Goal: Book appointment/travel/reservation

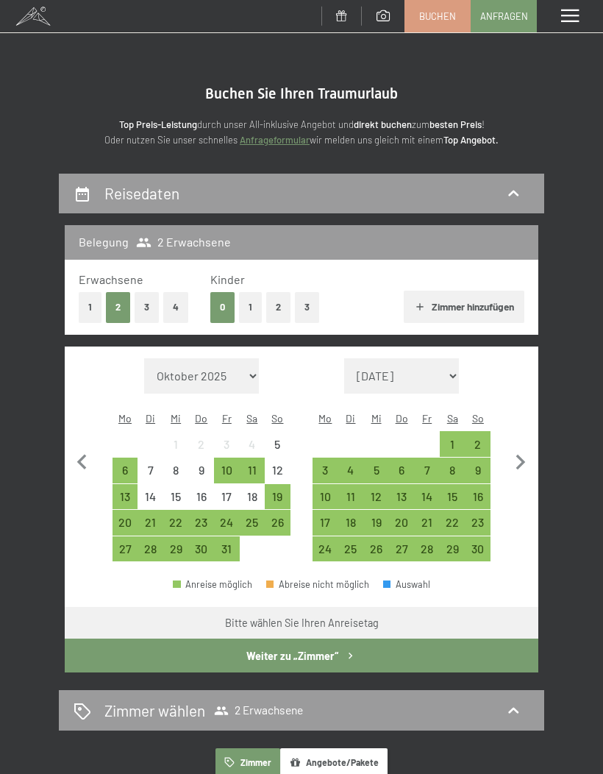
click at [250, 305] on button "1" at bounding box center [250, 307] width 23 height 30
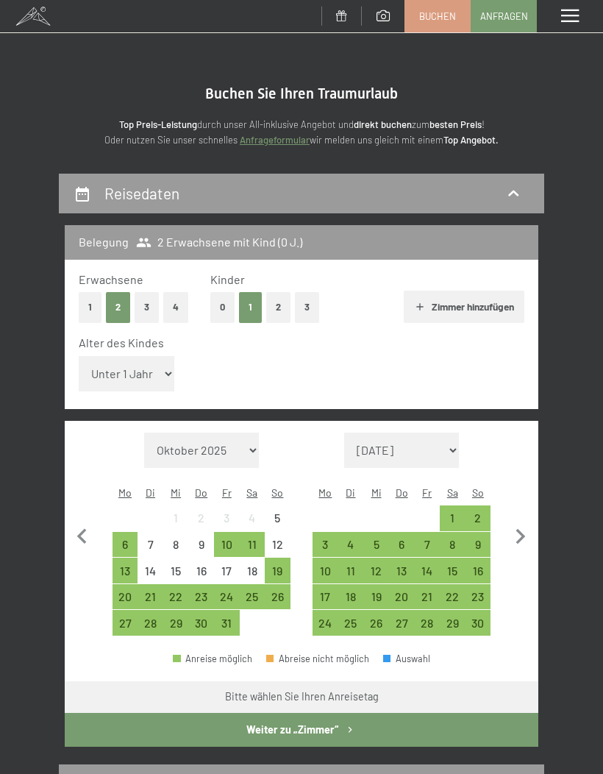
click at [166, 363] on select "Unter 1 Jahr 1 Jahr 2 Jahre 3 Jahre 4 Jahre 5 Jahre 6 Jahre 7 Jahre 8 Jahre 9 J…" at bounding box center [127, 373] width 96 height 35
select select "6"
click at [284, 559] on div "19" at bounding box center [277, 570] width 23 height 23
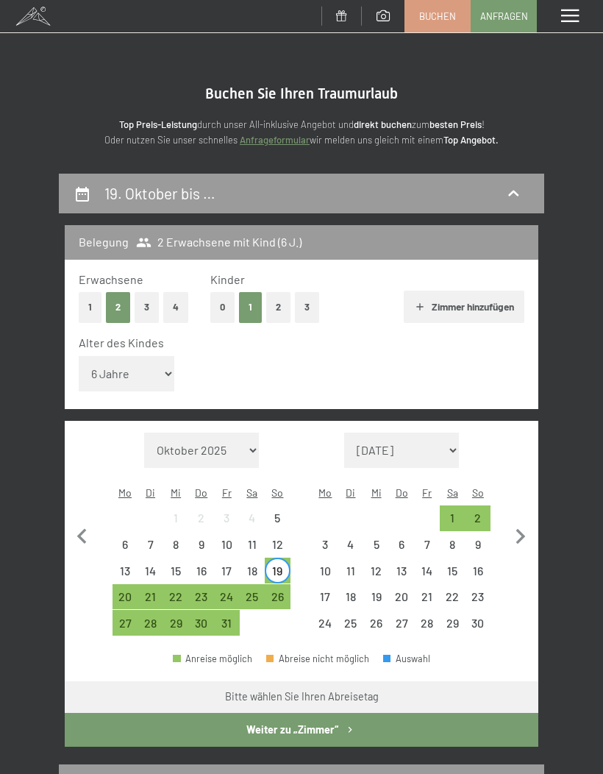
click at [254, 590] on div "25" at bounding box center [252, 601] width 23 height 23
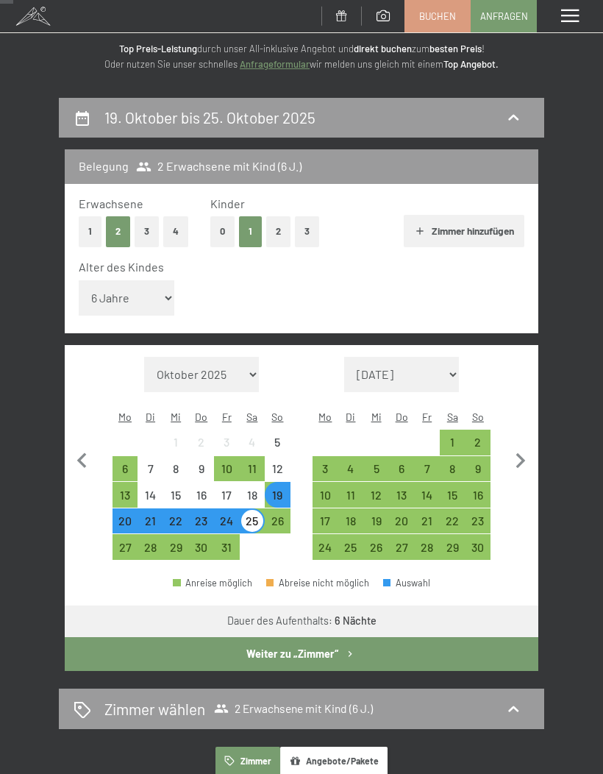
click at [350, 648] on icon "button" at bounding box center [350, 654] width 13 height 13
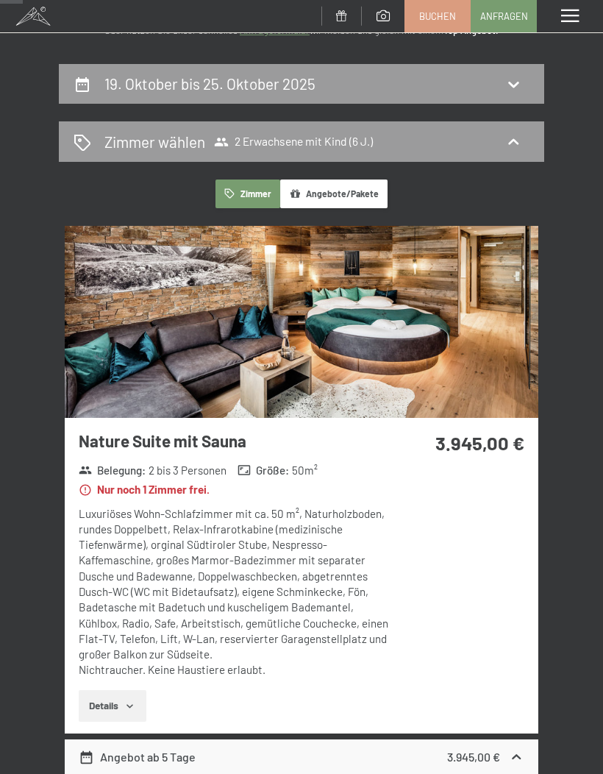
scroll to position [113, 0]
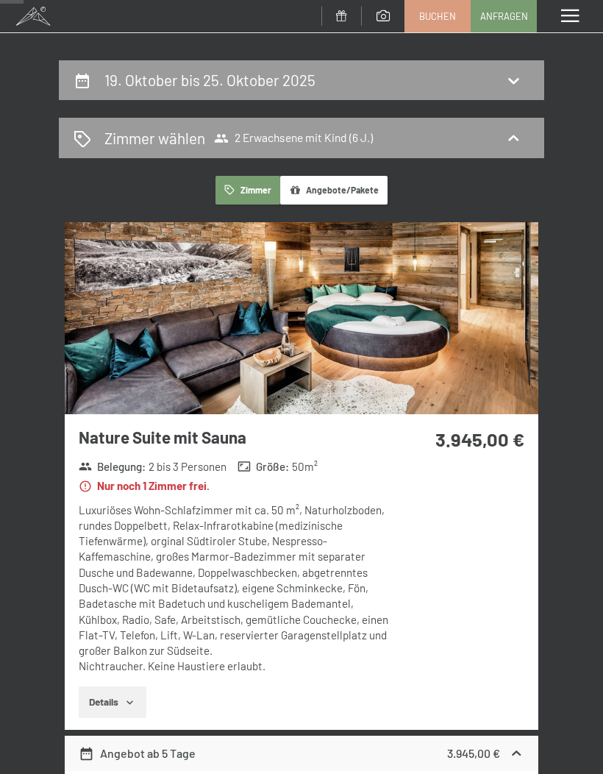
click at [138, 693] on button "Details" at bounding box center [112, 702] width 67 height 32
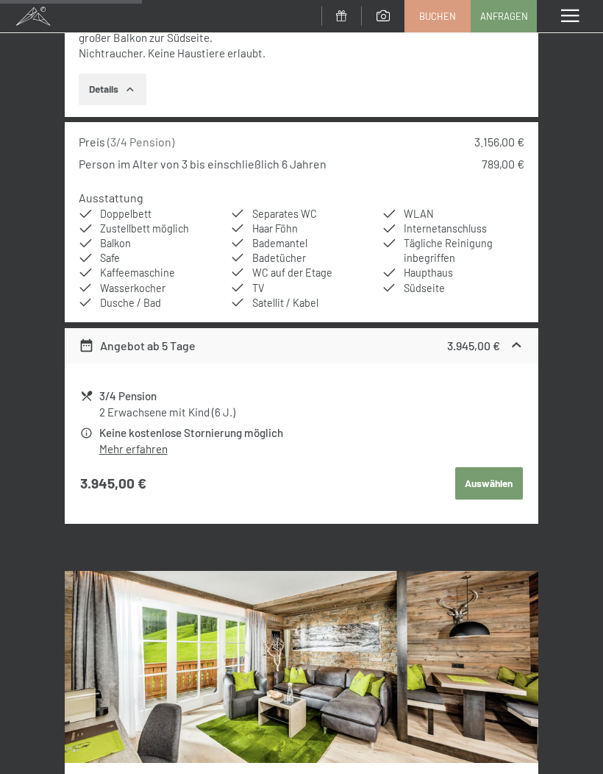
scroll to position [727, 0]
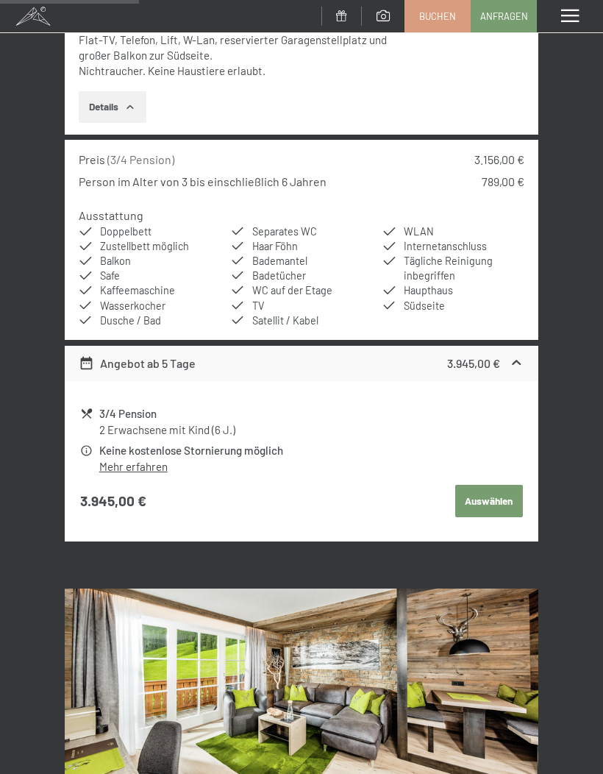
click at [495, 487] on button "Auswählen" at bounding box center [489, 501] width 68 height 32
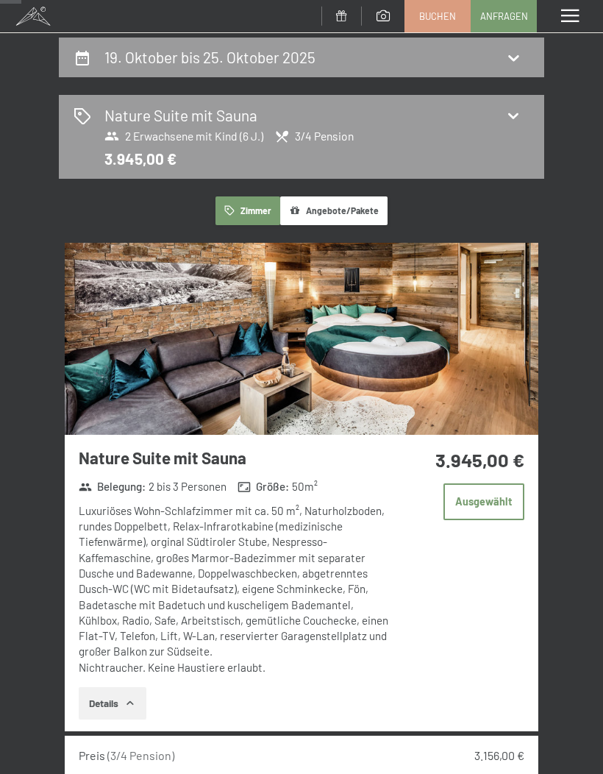
scroll to position [135, 0]
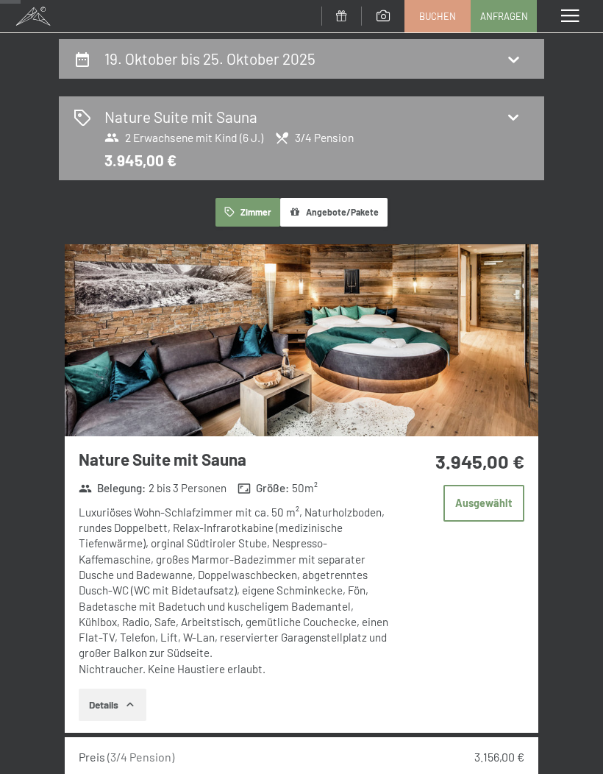
click at [357, 213] on button "Angebote/Pakete" at bounding box center [333, 212] width 107 height 29
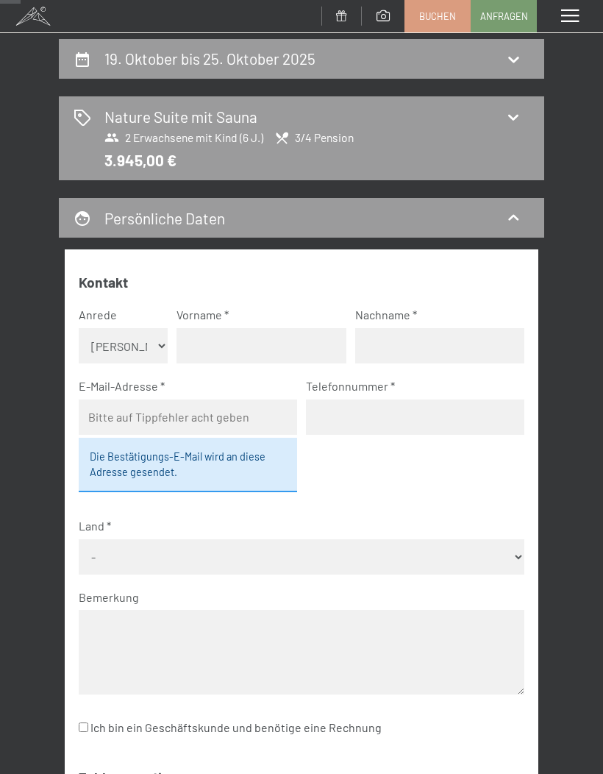
click at [516, 121] on icon at bounding box center [513, 117] width 18 height 18
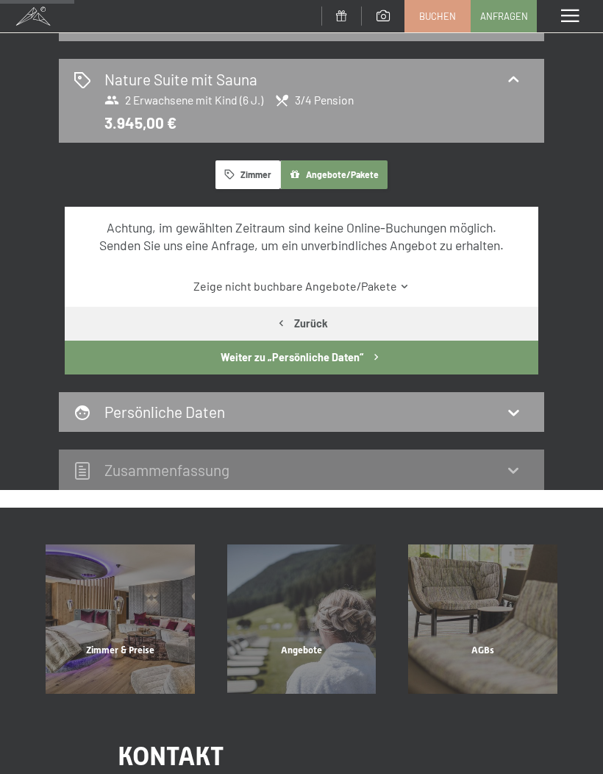
click at [293, 321] on button "Zurück" at bounding box center [302, 324] width 474 height 34
select select "6"
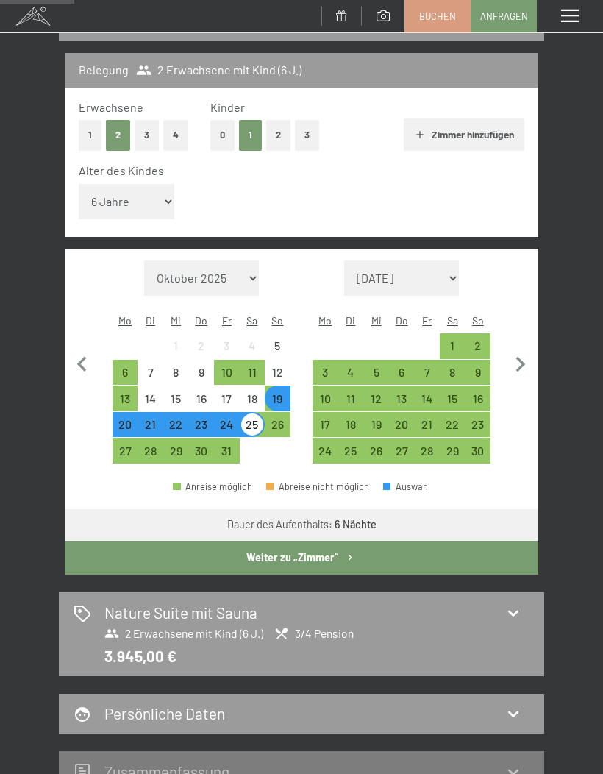
click at [566, 20] on span at bounding box center [570, 16] width 18 height 13
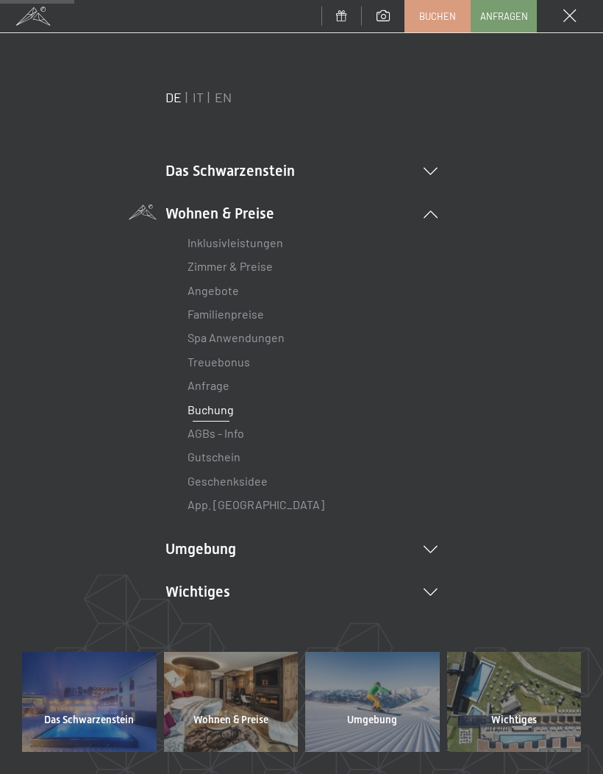
click at [427, 164] on li "Das Schwarzenstein New & Highlights Ihre Gastgeber Premium Spa Gourmet Aktiv Wo…" at bounding box center [301, 170] width 272 height 21
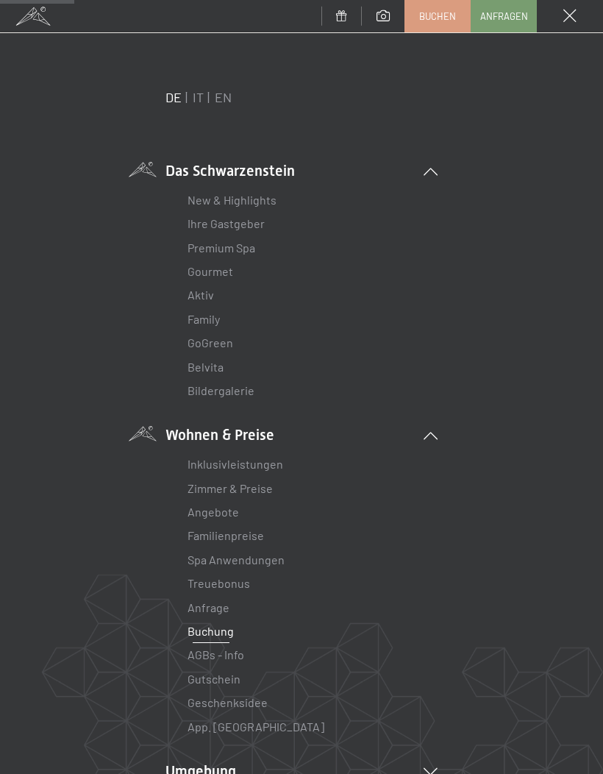
click at [252, 383] on link "Bildergalerie" at bounding box center [221, 390] width 67 height 14
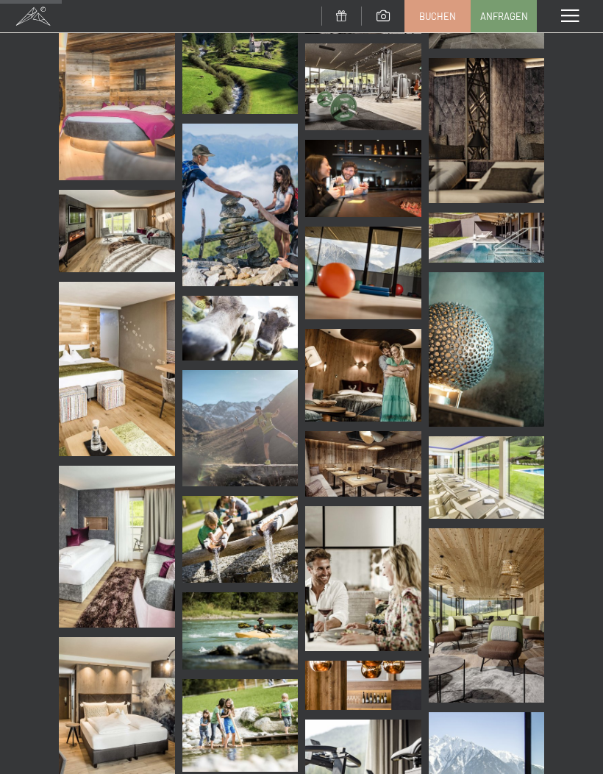
scroll to position [1208, 0]
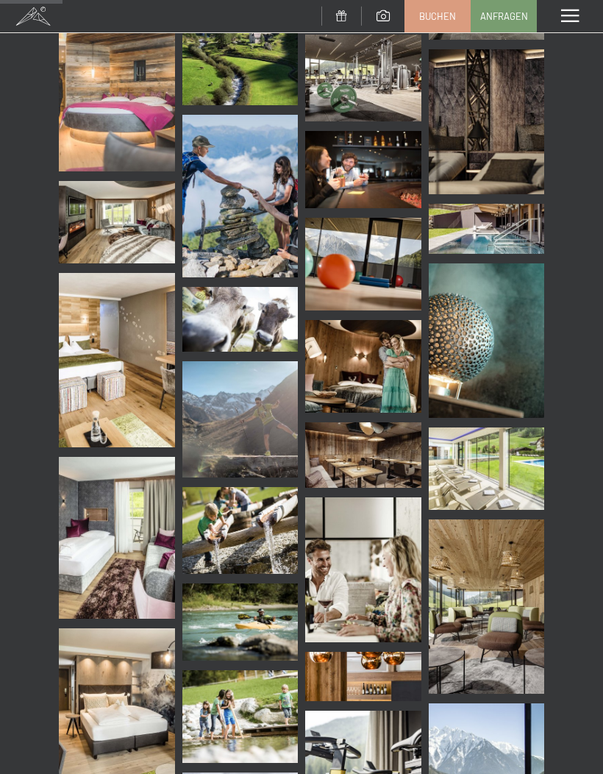
click at [507, 601] on img at bounding box center [487, 606] width 116 height 174
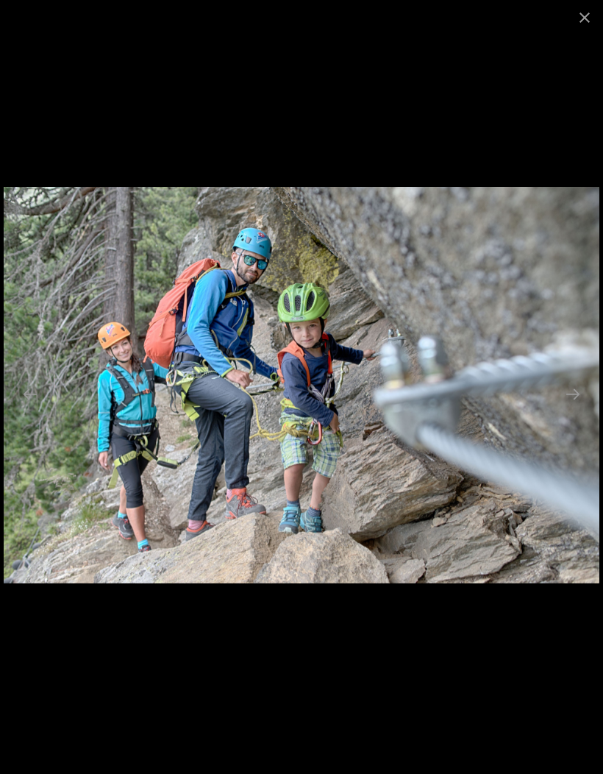
click at [580, 23] on button "Close gallery" at bounding box center [584, 17] width 37 height 35
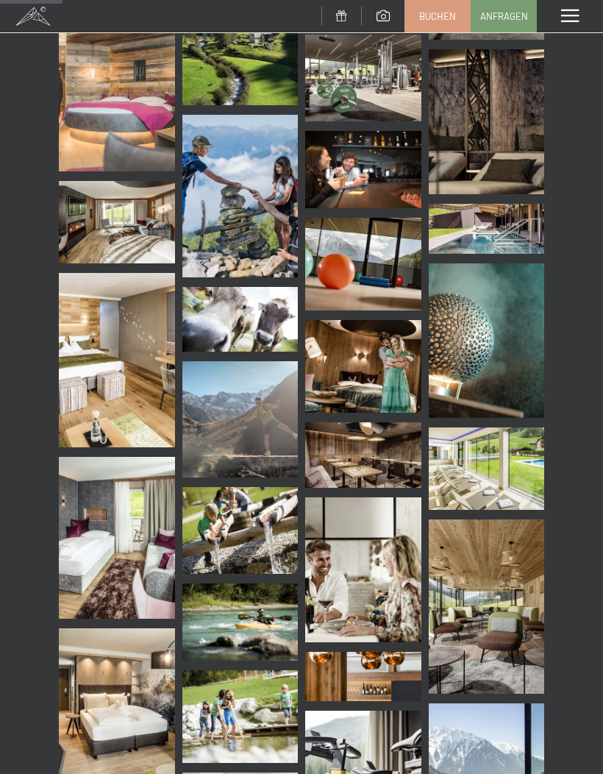
click at [571, 14] on span at bounding box center [570, 16] width 18 height 13
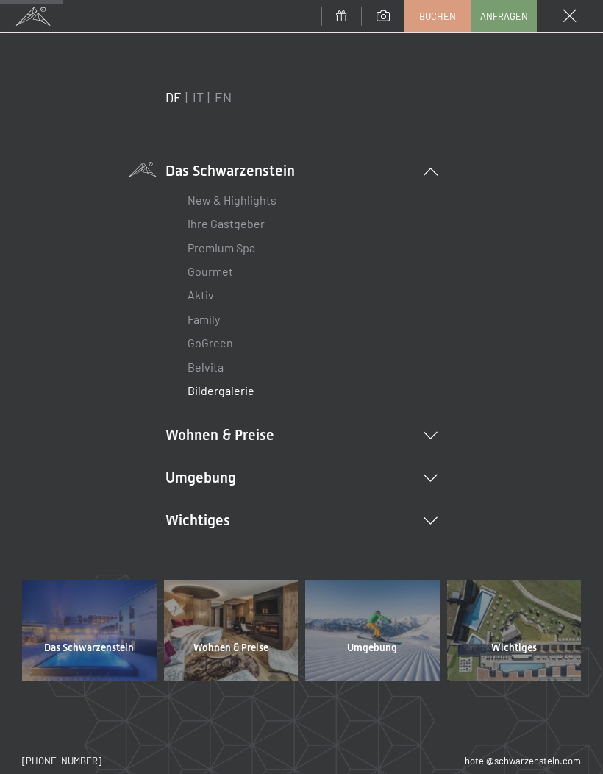
click at [430, 469] on li "Umgebung Das Ahrntal Ski & Winter Skifahren Skischule Wandern & Sommer Wandern …" at bounding box center [301, 477] width 272 height 21
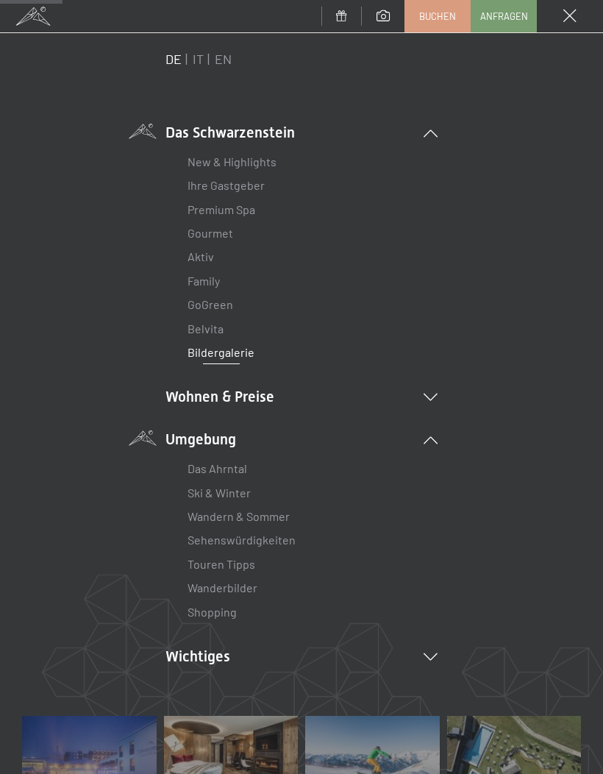
scroll to position [39, 0]
click at [429, 387] on li "Wohnen & Preise Inklusivleistungen Zimmer & Preise Liste Angebote Liste Familie…" at bounding box center [301, 395] width 272 height 21
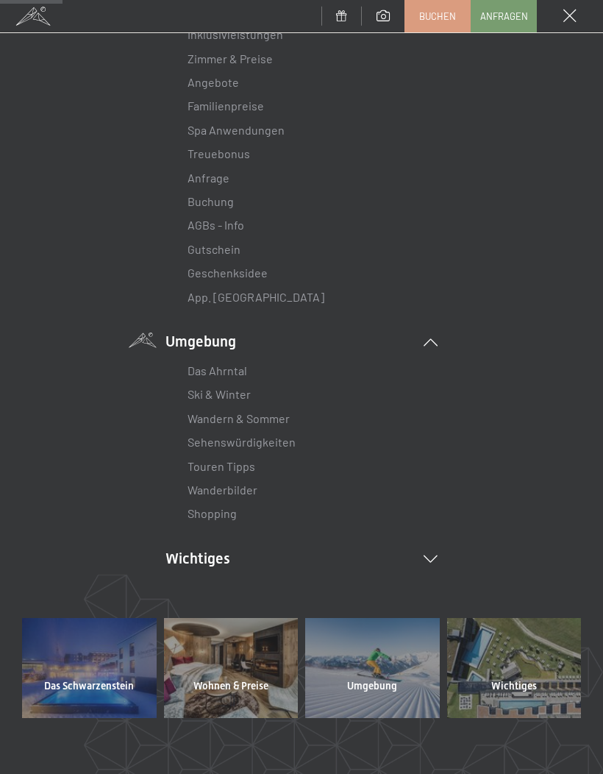
click at [428, 555] on icon at bounding box center [431, 558] width 14 height 7
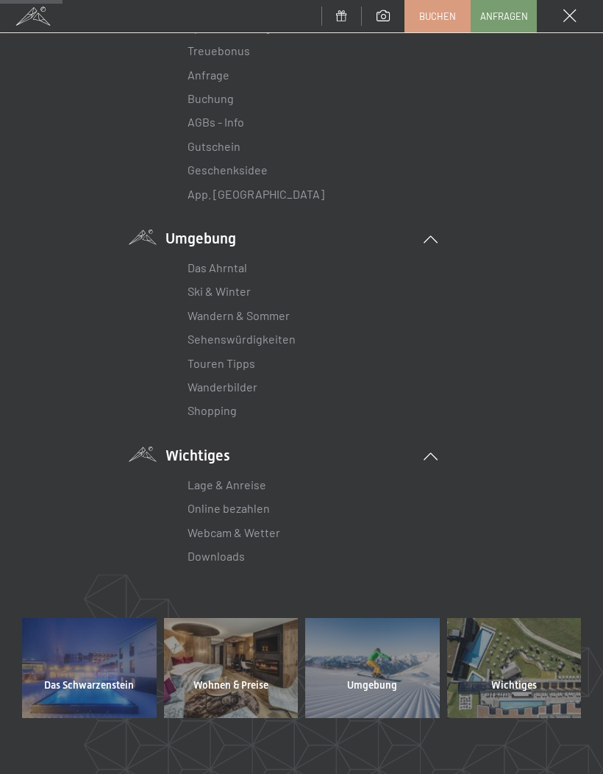
scroll to position [531, 0]
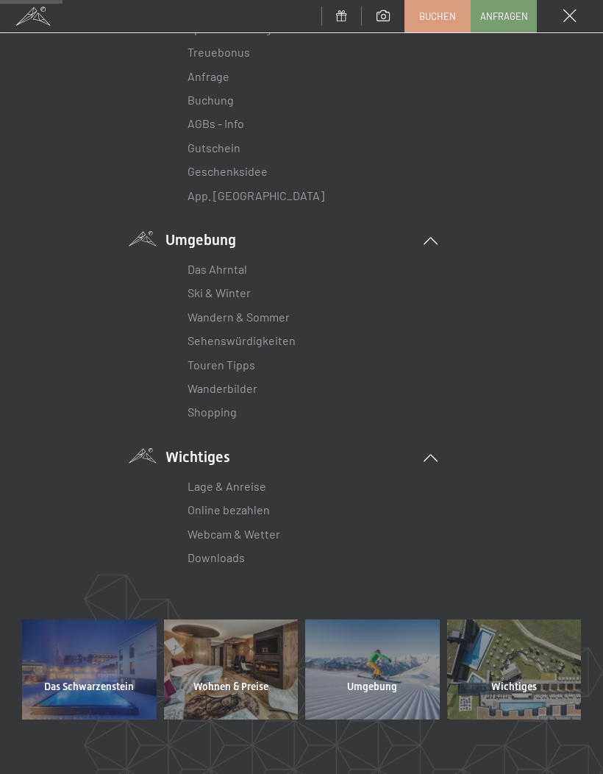
click at [258, 527] on link "Webcam & Wetter" at bounding box center [234, 534] width 93 height 14
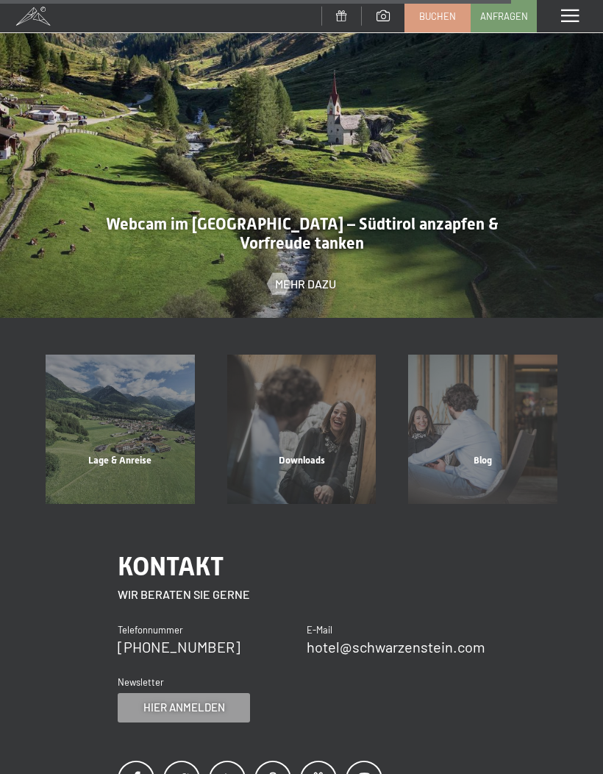
scroll to position [2788, 0]
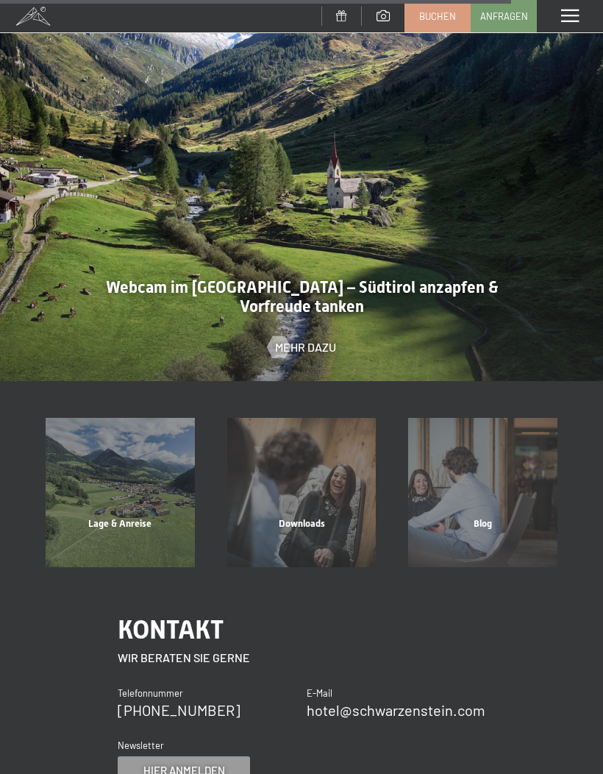
click at [121, 517] on div "Lage & Anreise" at bounding box center [120, 542] width 182 height 50
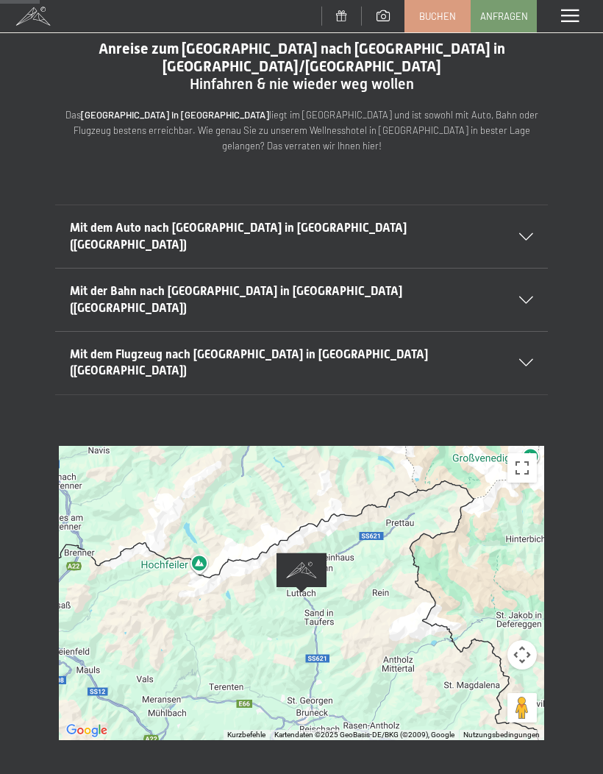
scroll to position [47, 0]
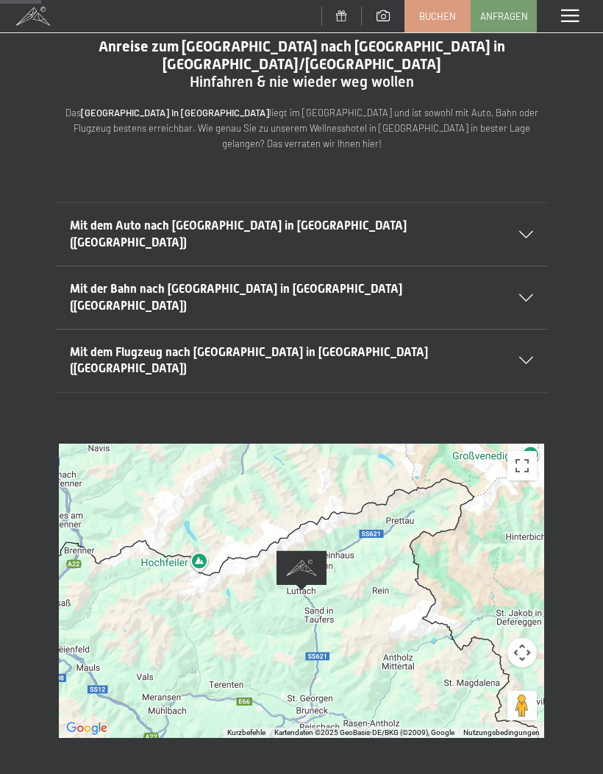
click at [462, 587] on div at bounding box center [301, 590] width 485 height 294
click at [488, 527] on div at bounding box center [301, 590] width 485 height 294
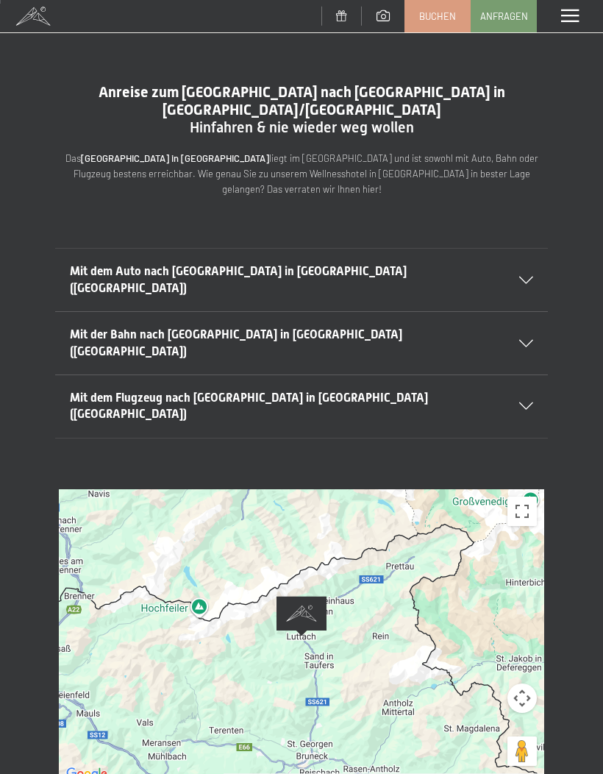
scroll to position [0, 0]
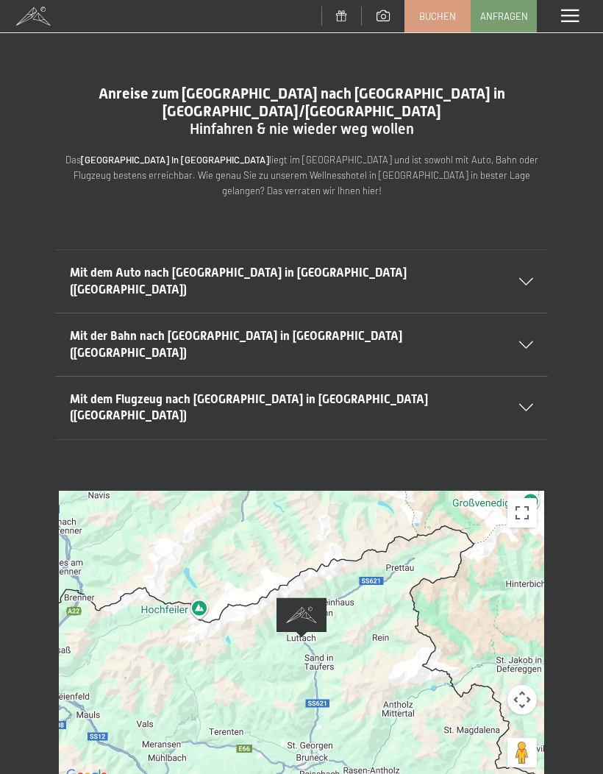
click at [517, 278] on div at bounding box center [517, 281] width 32 height 7
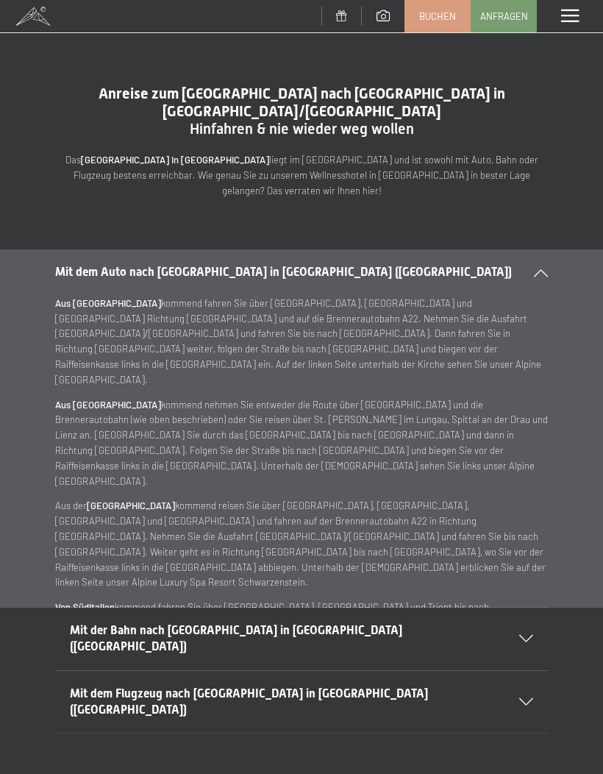
click at [563, 22] on span at bounding box center [570, 16] width 18 height 13
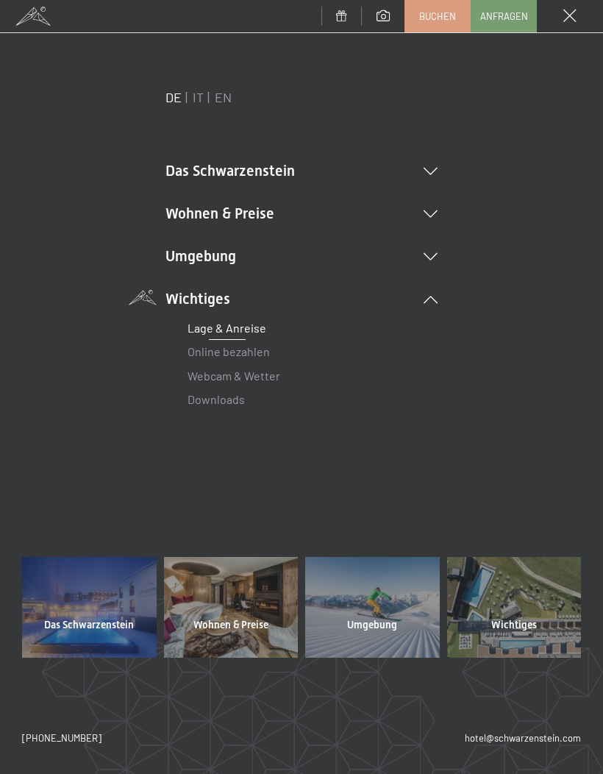
click at [432, 164] on li "Das Schwarzenstein New & Highlights Ihre Gastgeber Premium Spa Gourmet Aktiv Wo…" at bounding box center [301, 170] width 272 height 21
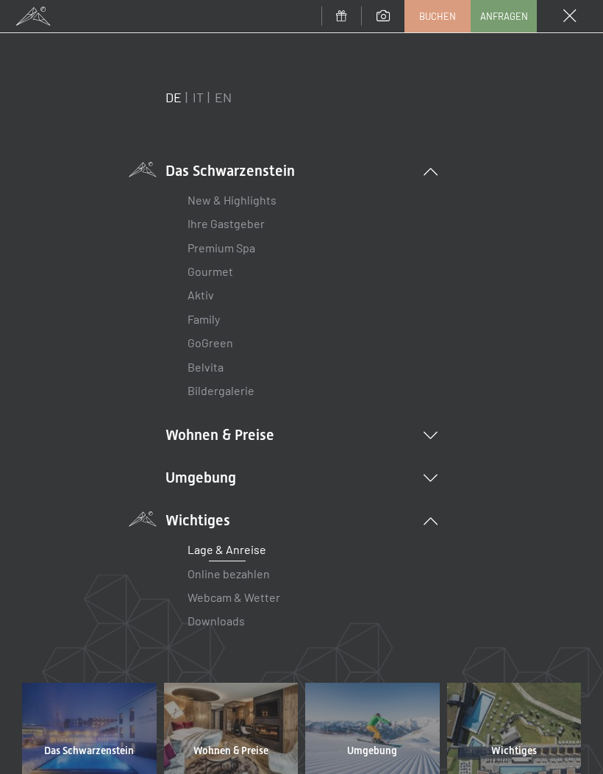
click at [29, 16] on span at bounding box center [33, 16] width 66 height 32
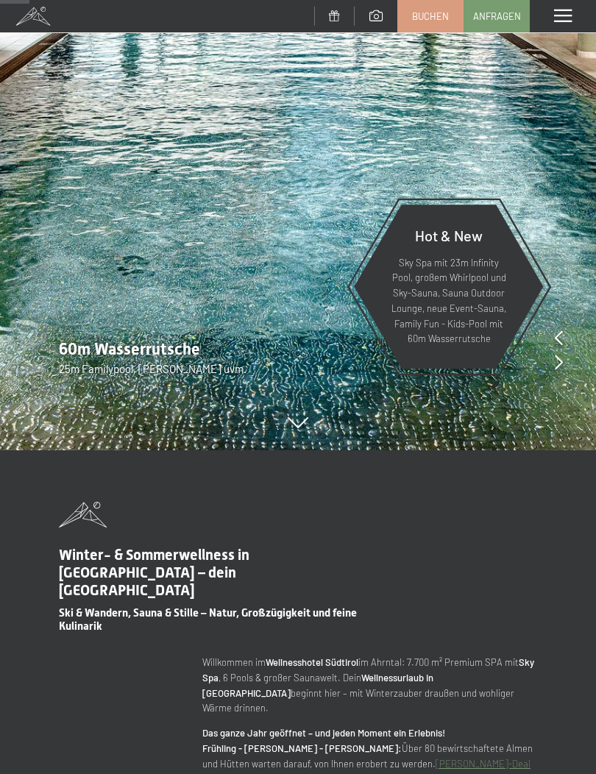
scroll to position [388, 0]
